Goal: Information Seeking & Learning: Find specific fact

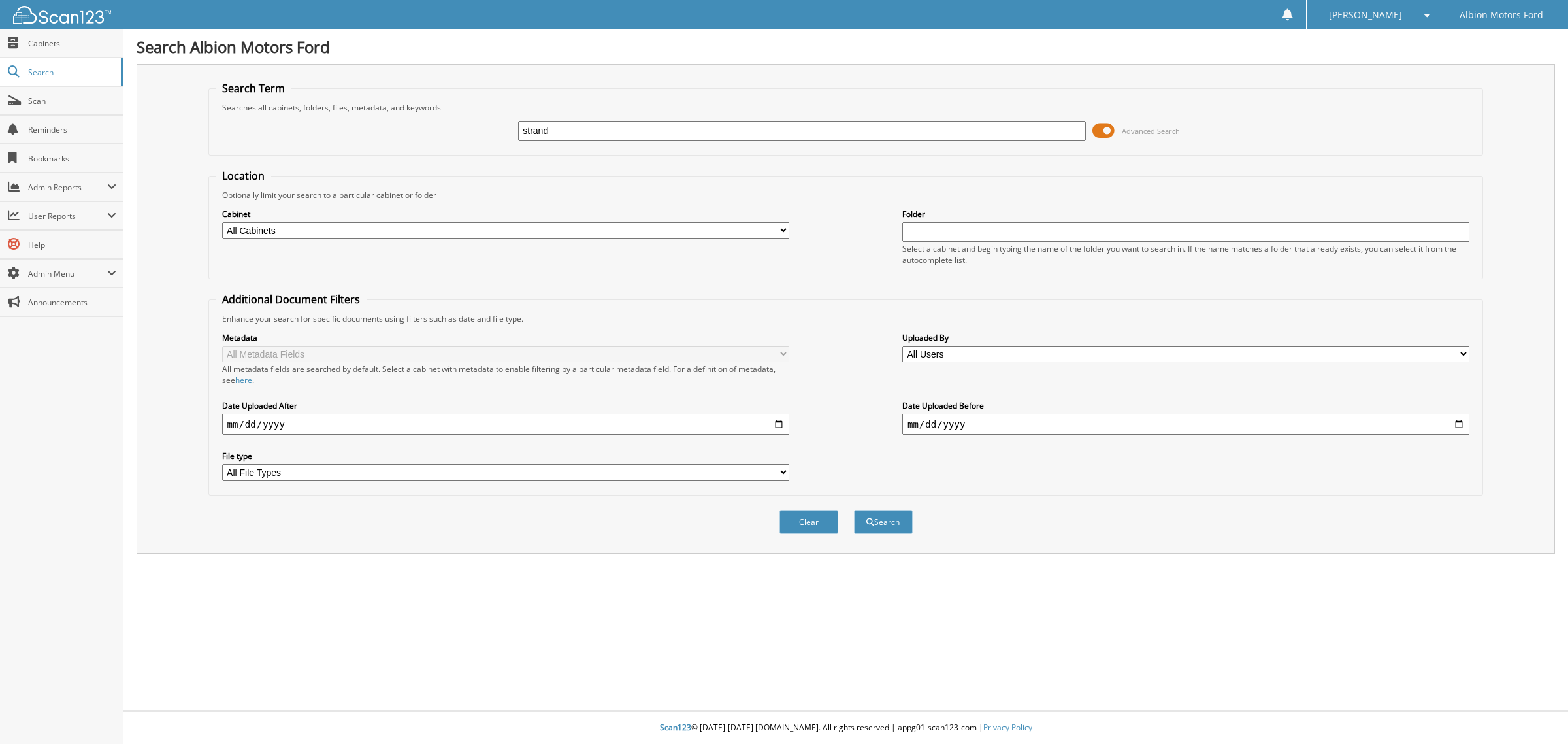
type input "strand"
click at [854, 510] on button "Search" at bounding box center [883, 521] width 59 height 24
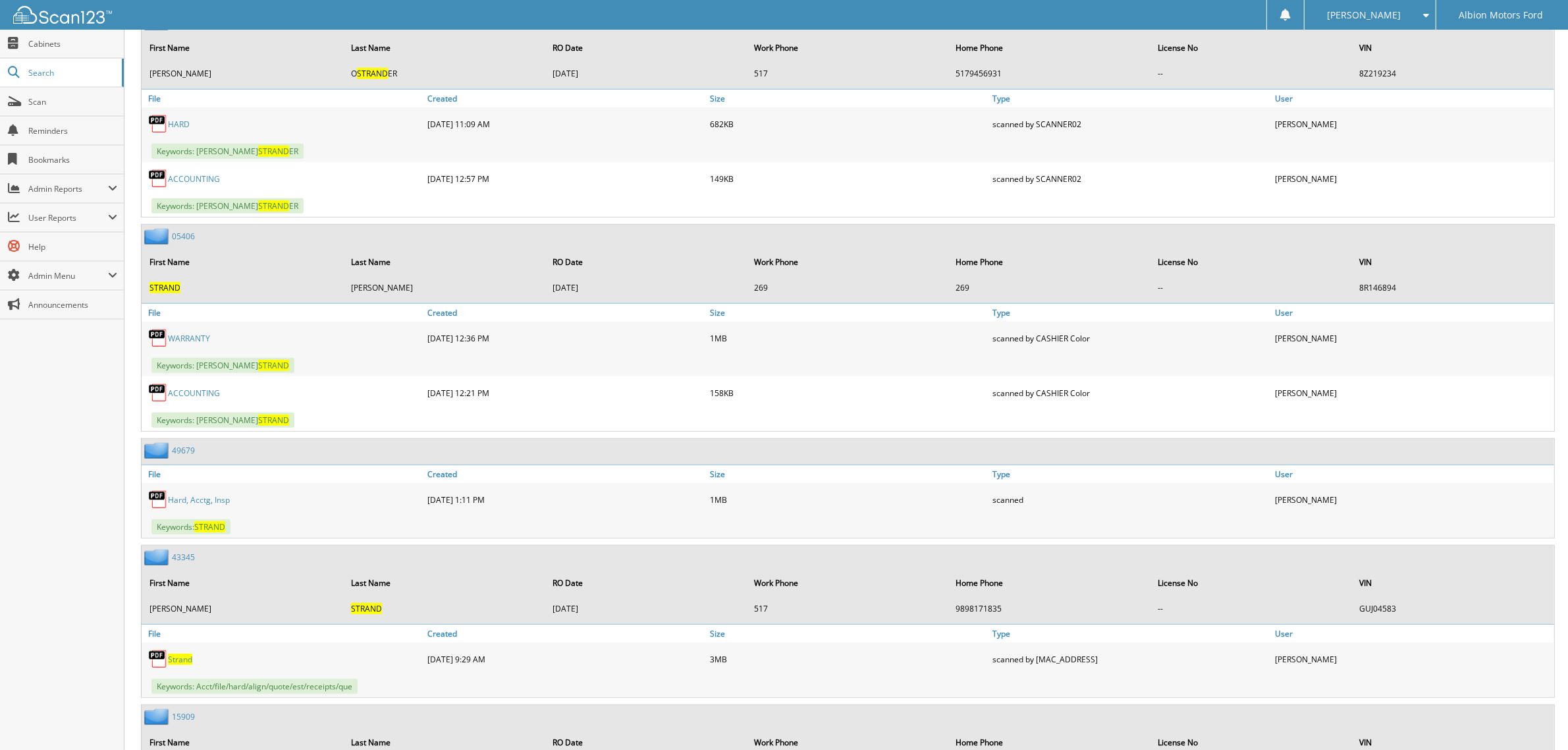
scroll to position [1066, 0]
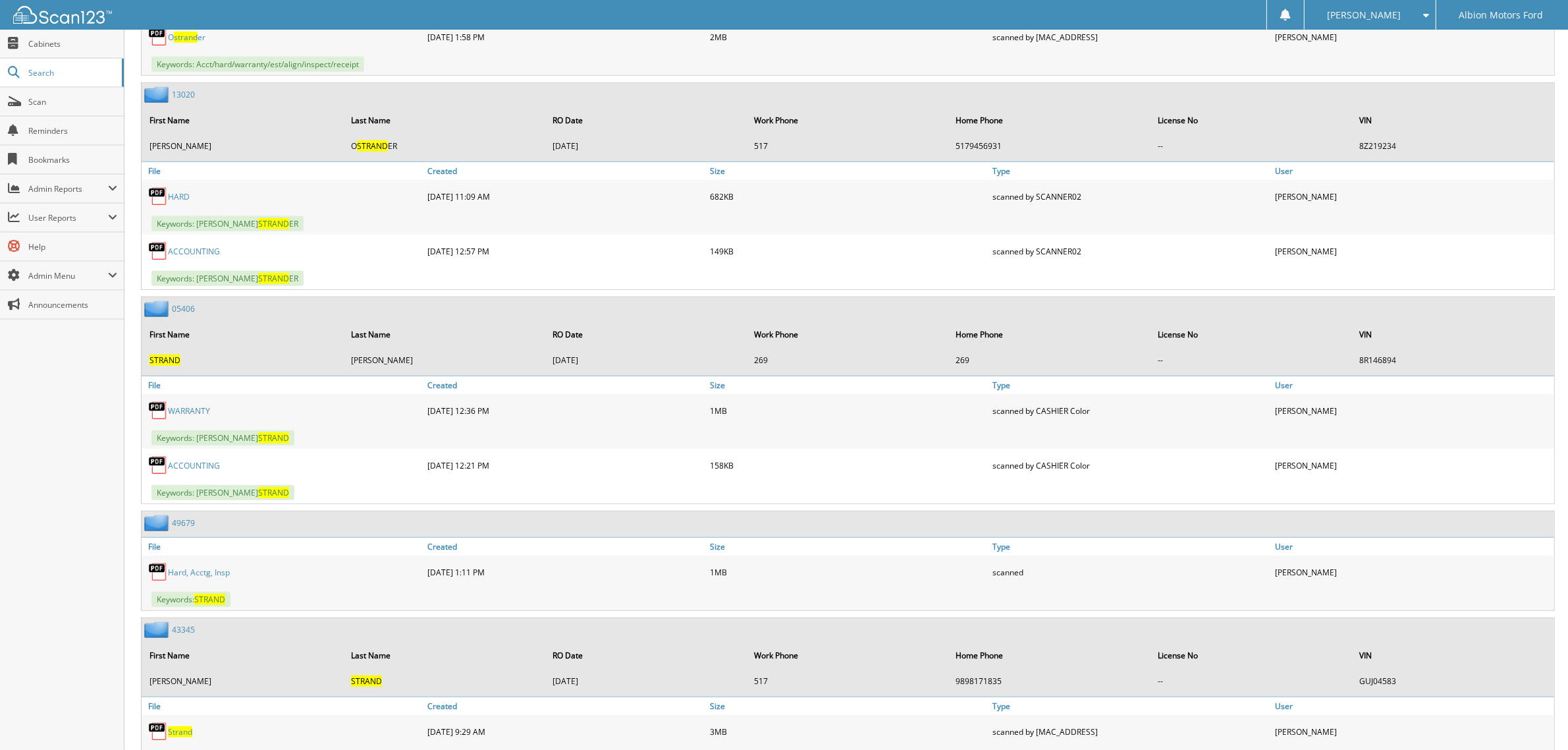
click at [186, 567] on link "Hard, Acctg, Insp" at bounding box center [199, 572] width 62 height 11
click at [32, 103] on span "Scan" at bounding box center [73, 101] width 89 height 11
